Goal: Navigation & Orientation: Find specific page/section

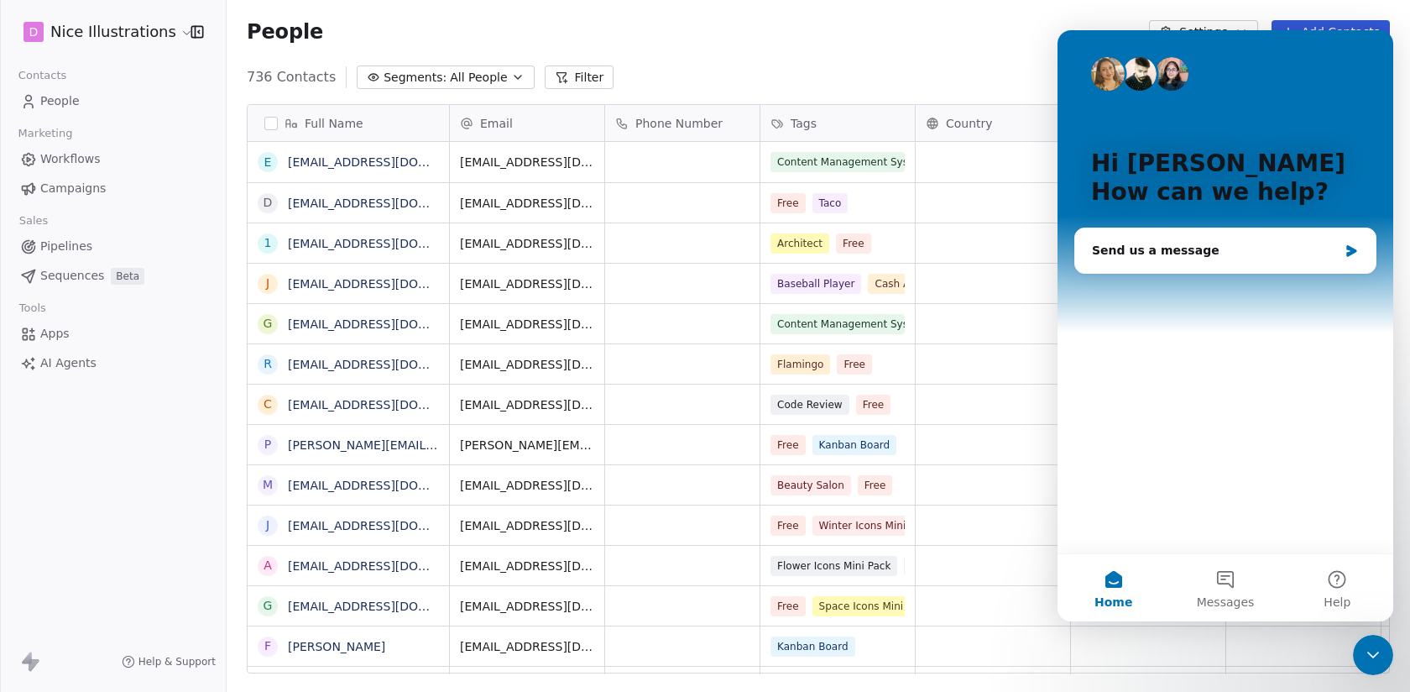
scroll to position [609, 1184]
click at [1230, 592] on button "Messages" at bounding box center [1225, 587] width 112 height 67
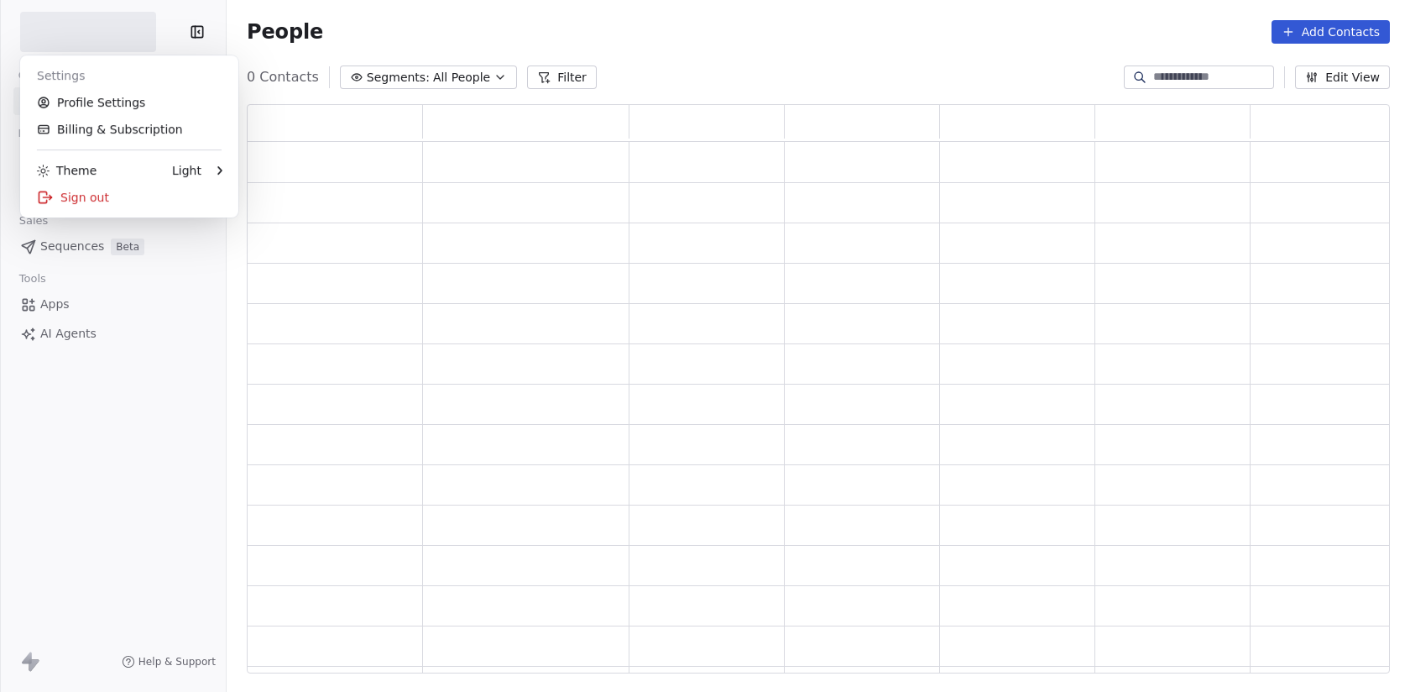
click at [122, 37] on html "Contacts People Marketing Workflows Campaigns Sales Sequences Beta Tools Apps A…" at bounding box center [705, 346] width 1410 height 692
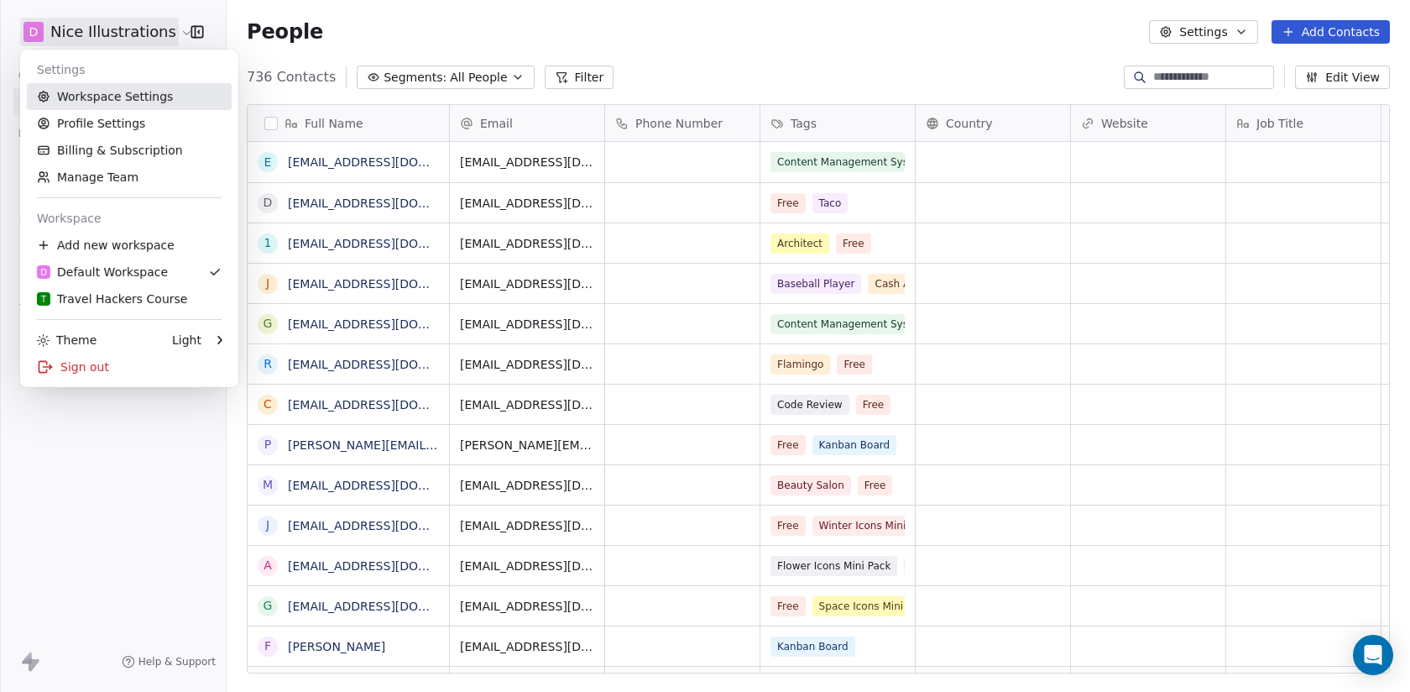
scroll to position [609, 1184]
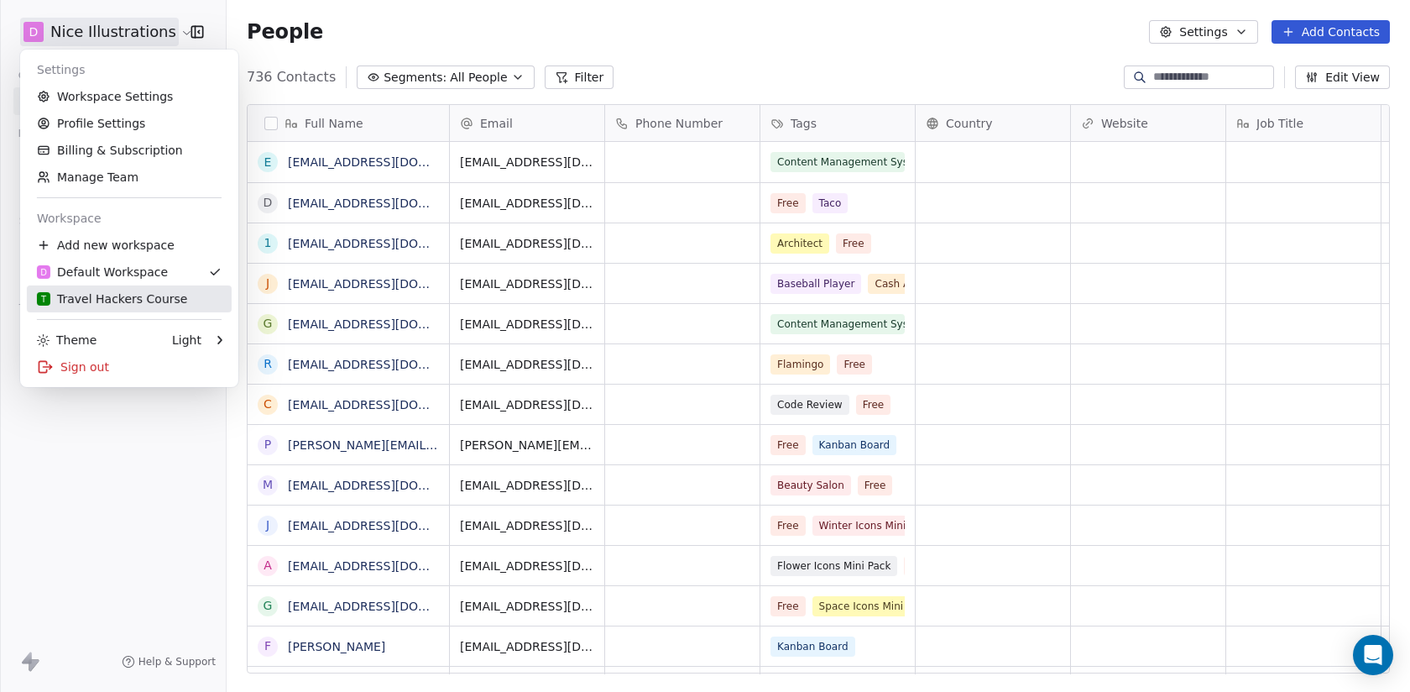
click at [142, 298] on div "T Travel Hackers Course" at bounding box center [112, 298] width 150 height 17
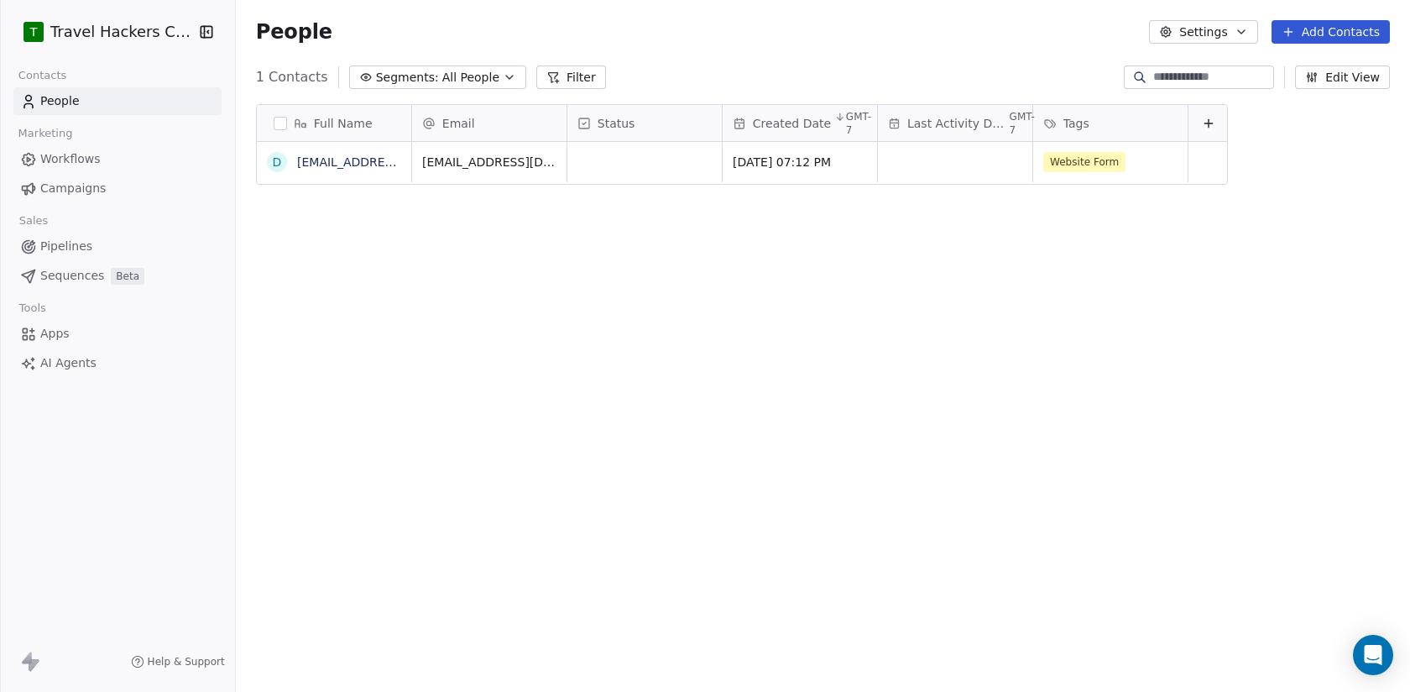
scroll to position [609, 1184]
